Goal: Information Seeking & Learning: Learn about a topic

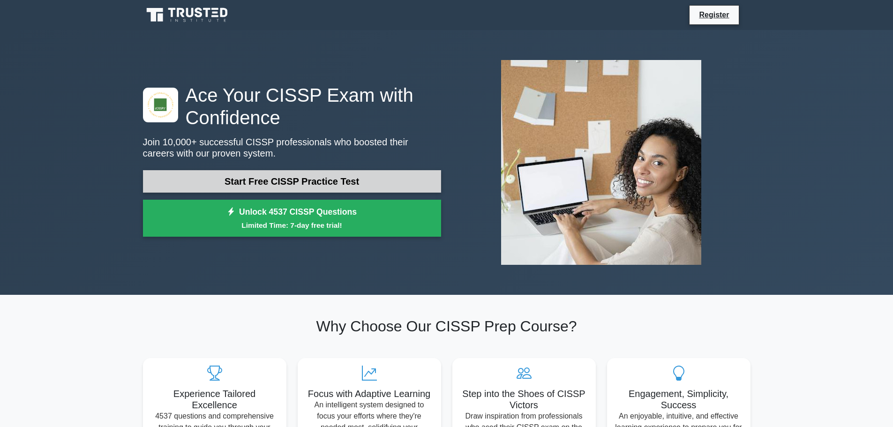
click at [347, 183] on link "Start Free CISSP Practice Test" at bounding box center [292, 181] width 298 height 23
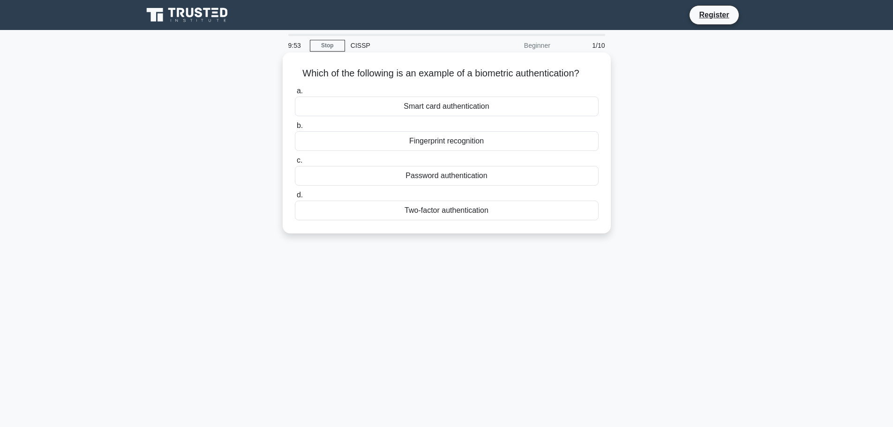
click at [445, 175] on div "Password authentication" at bounding box center [447, 176] width 304 height 20
click at [295, 164] on input "c. Password authentication" at bounding box center [295, 161] width 0 height 6
click at [453, 173] on div "Authorization" at bounding box center [447, 176] width 304 height 20
click at [295, 164] on input "c. Authorization" at bounding box center [295, 161] width 0 height 6
